Goal: Transaction & Acquisition: Download file/media

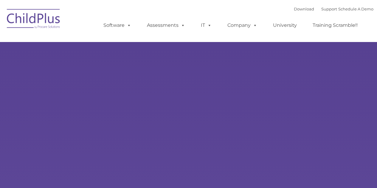
select select "MEDIUM"
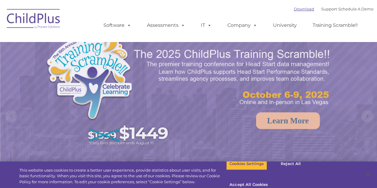
click at [297, 10] on link "Download" at bounding box center [303, 9] width 20 height 5
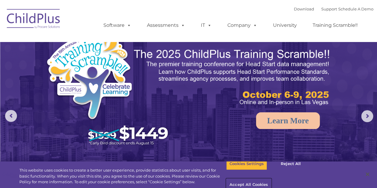
click at [271, 179] on button "Accept All Cookies" at bounding box center [248, 185] width 45 height 13
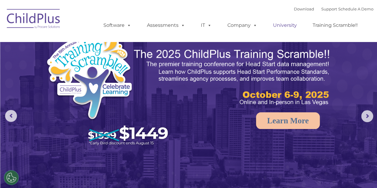
click at [285, 22] on link "University" at bounding box center [285, 25] width 36 height 12
click at [288, 14] on ul "Software ChildPlus: The original and most widely-used Head Start data managemen…" at bounding box center [232, 25] width 282 height 24
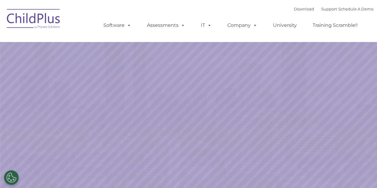
select select "MEDIUM"
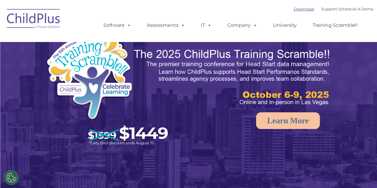
click at [293, 9] on link "Download" at bounding box center [303, 9] width 20 height 5
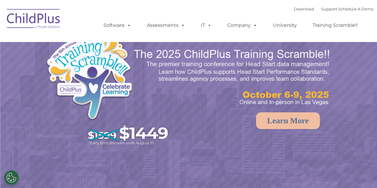
select select "MEDIUM"
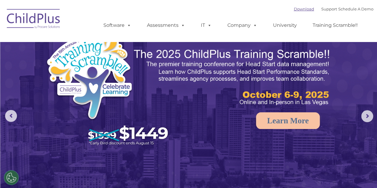
click at [298, 10] on link "Download" at bounding box center [303, 9] width 20 height 5
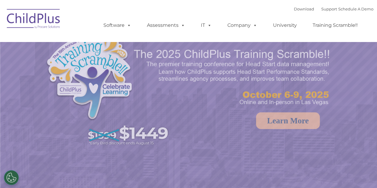
select select "MEDIUM"
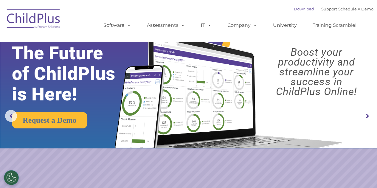
click at [297, 10] on link "Download" at bounding box center [303, 9] width 20 height 5
